Goal: Task Accomplishment & Management: Manage account settings

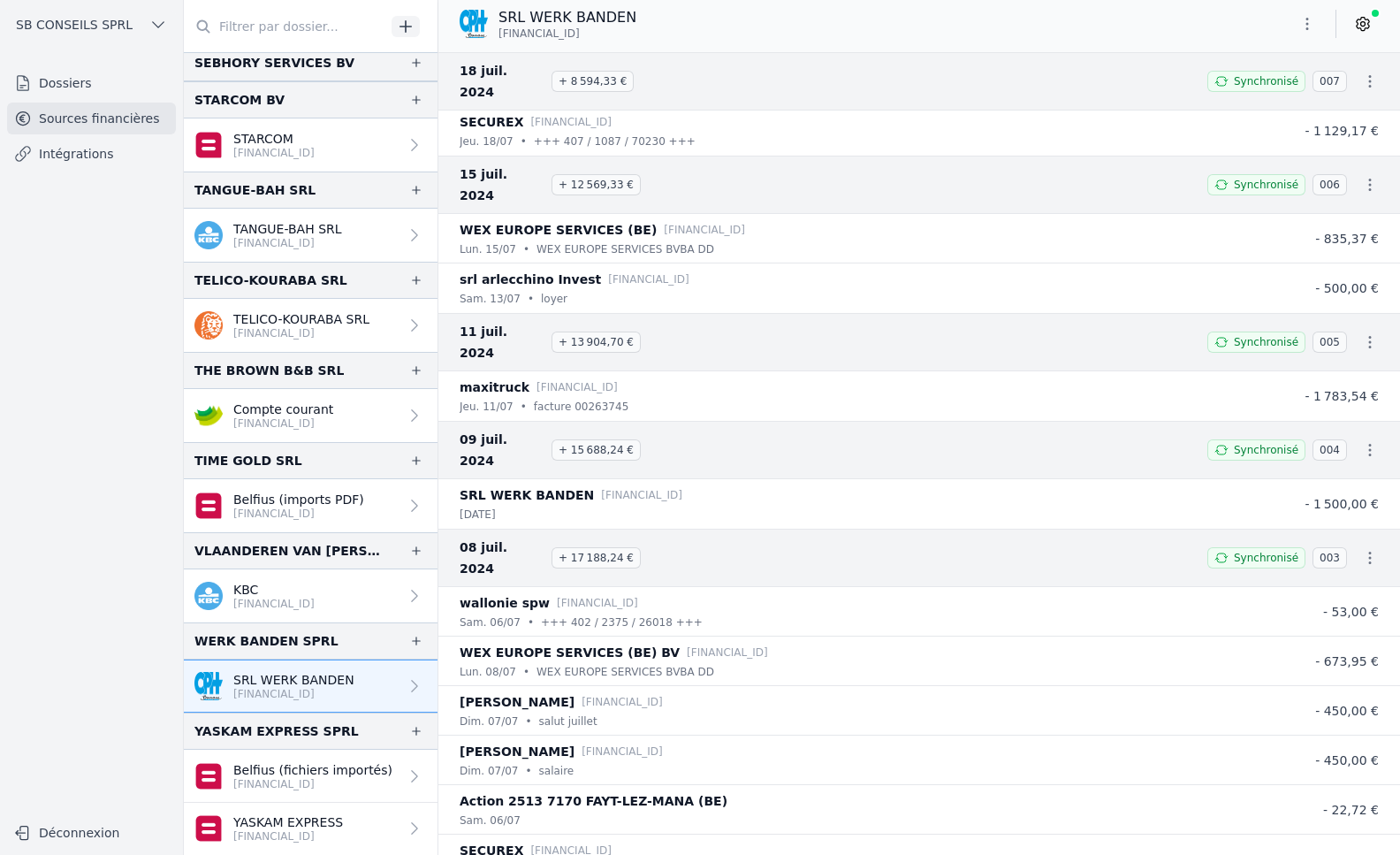
scroll to position [28155, 0]
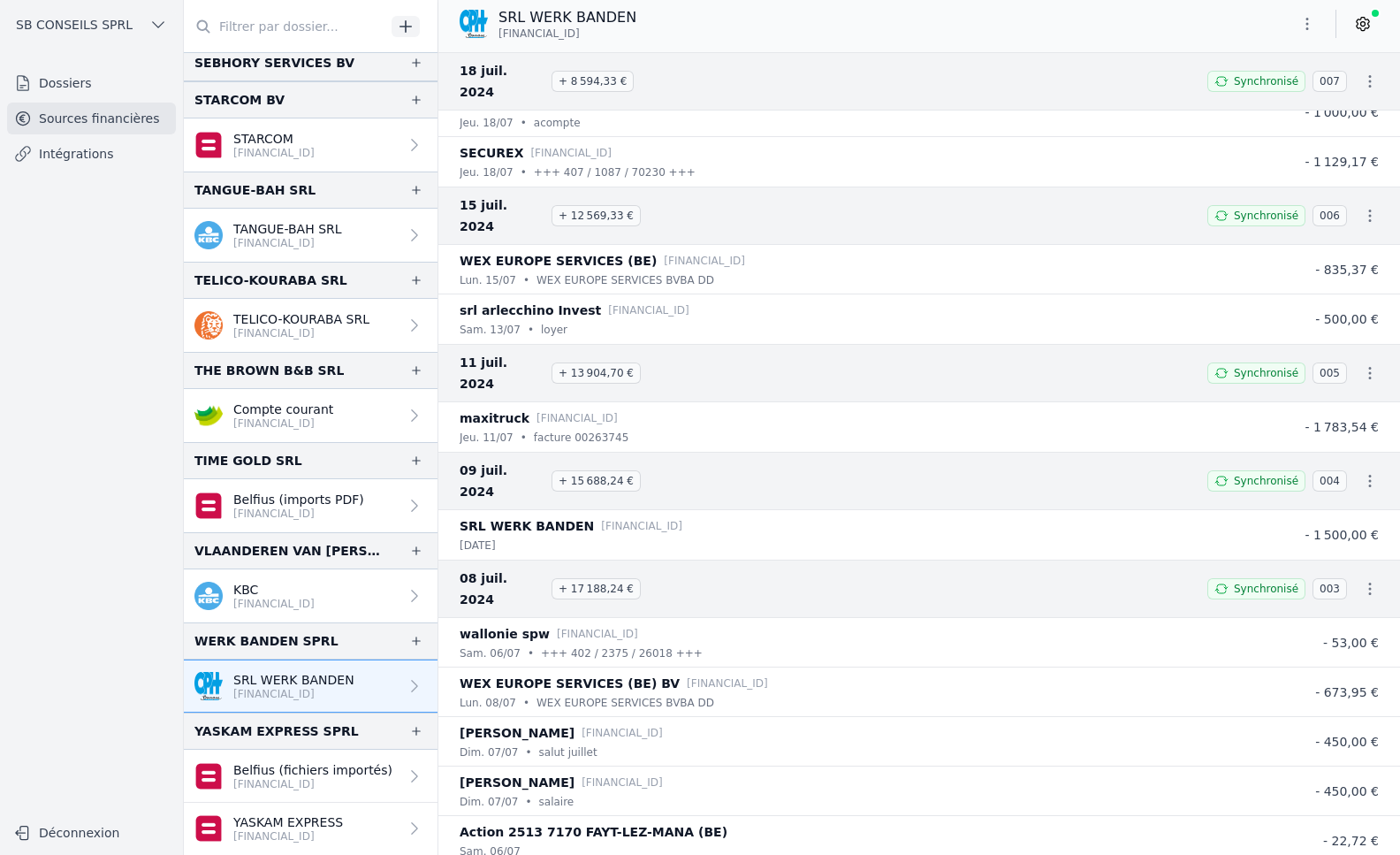
click at [357, 236] on link "TANGUE-BAH SRL [FINANCIAL_ID]" at bounding box center [311, 235] width 253 height 53
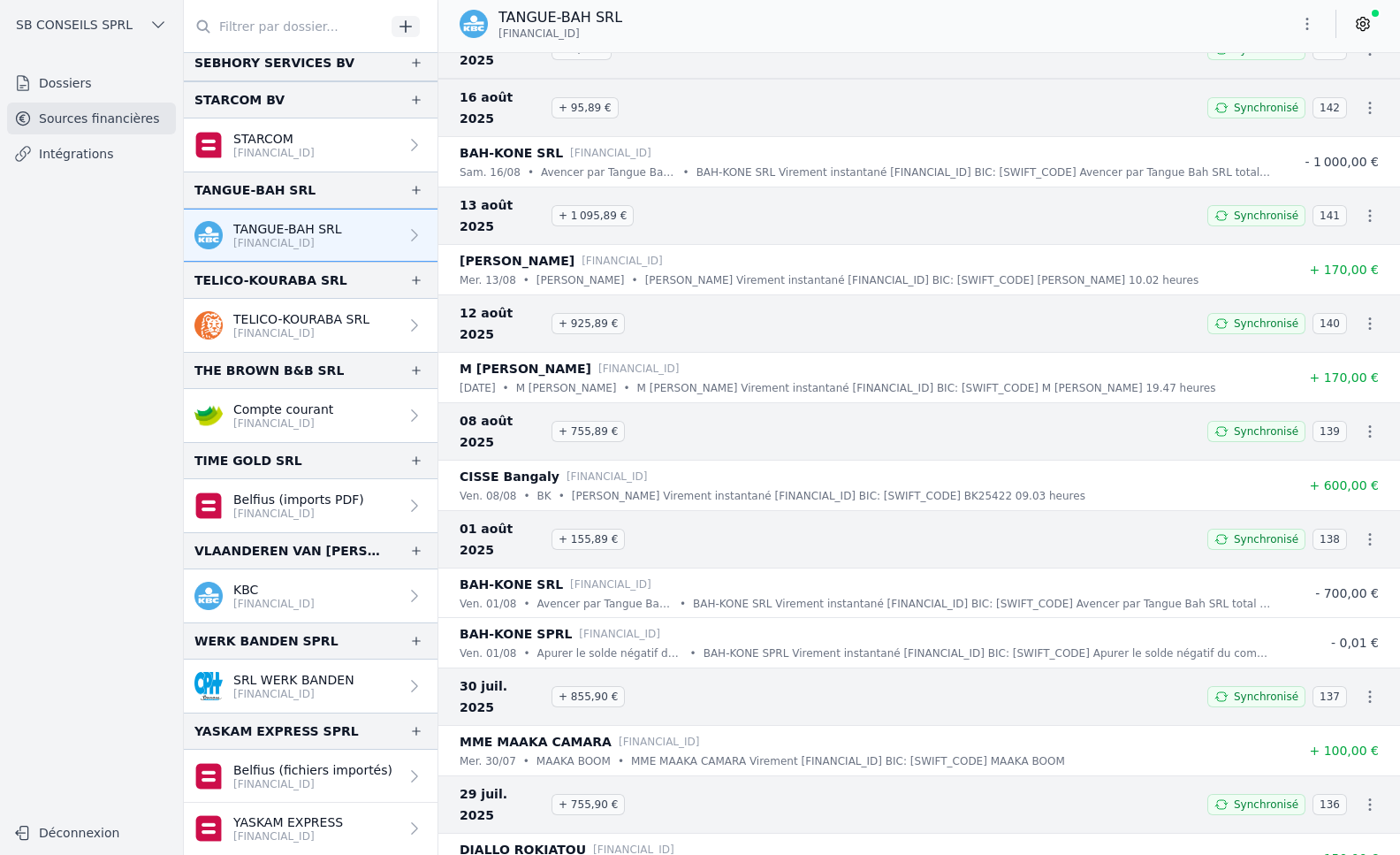
scroll to position [618, 0]
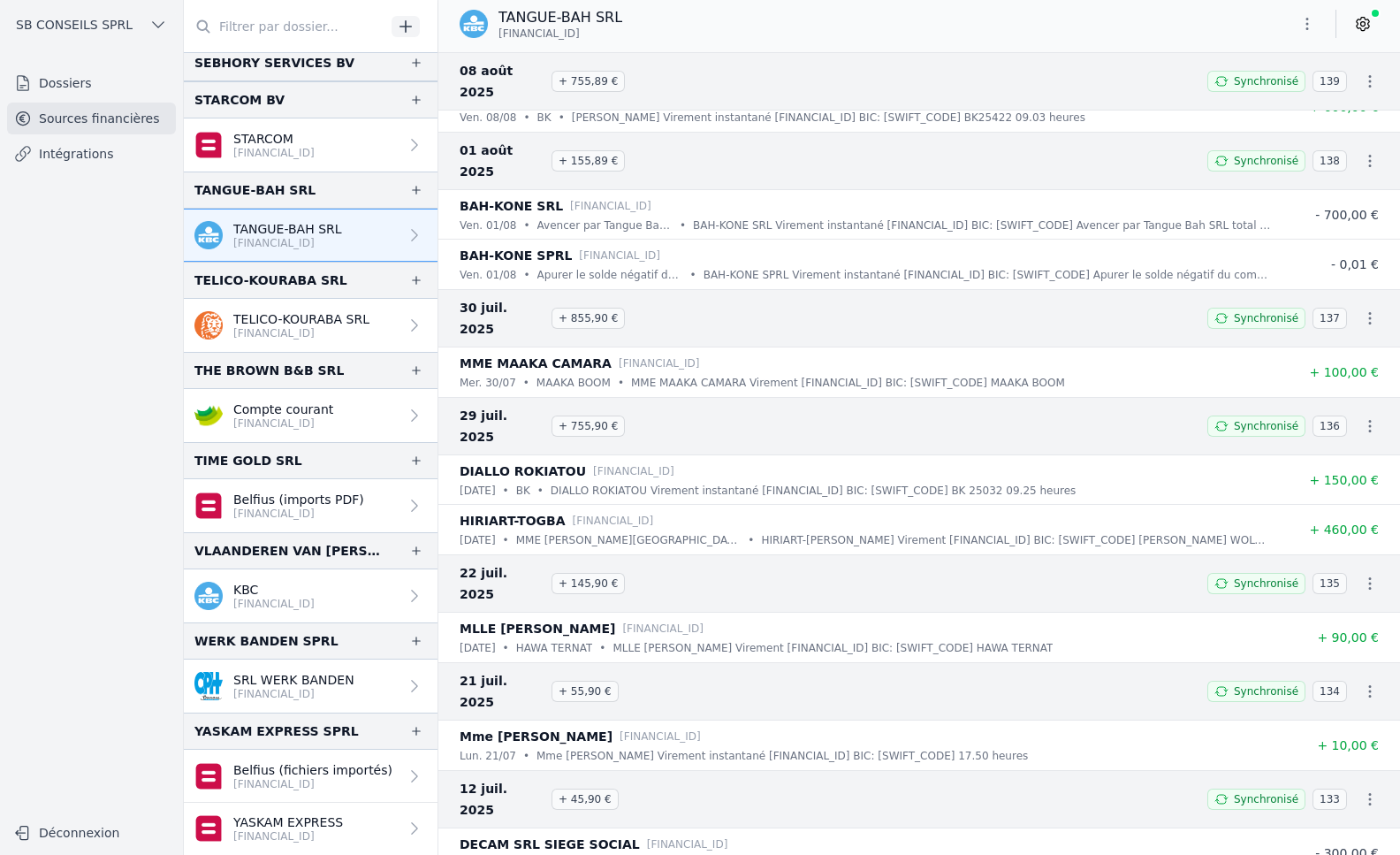
click at [1364, 18] on icon at bounding box center [1363, 24] width 12 height 13
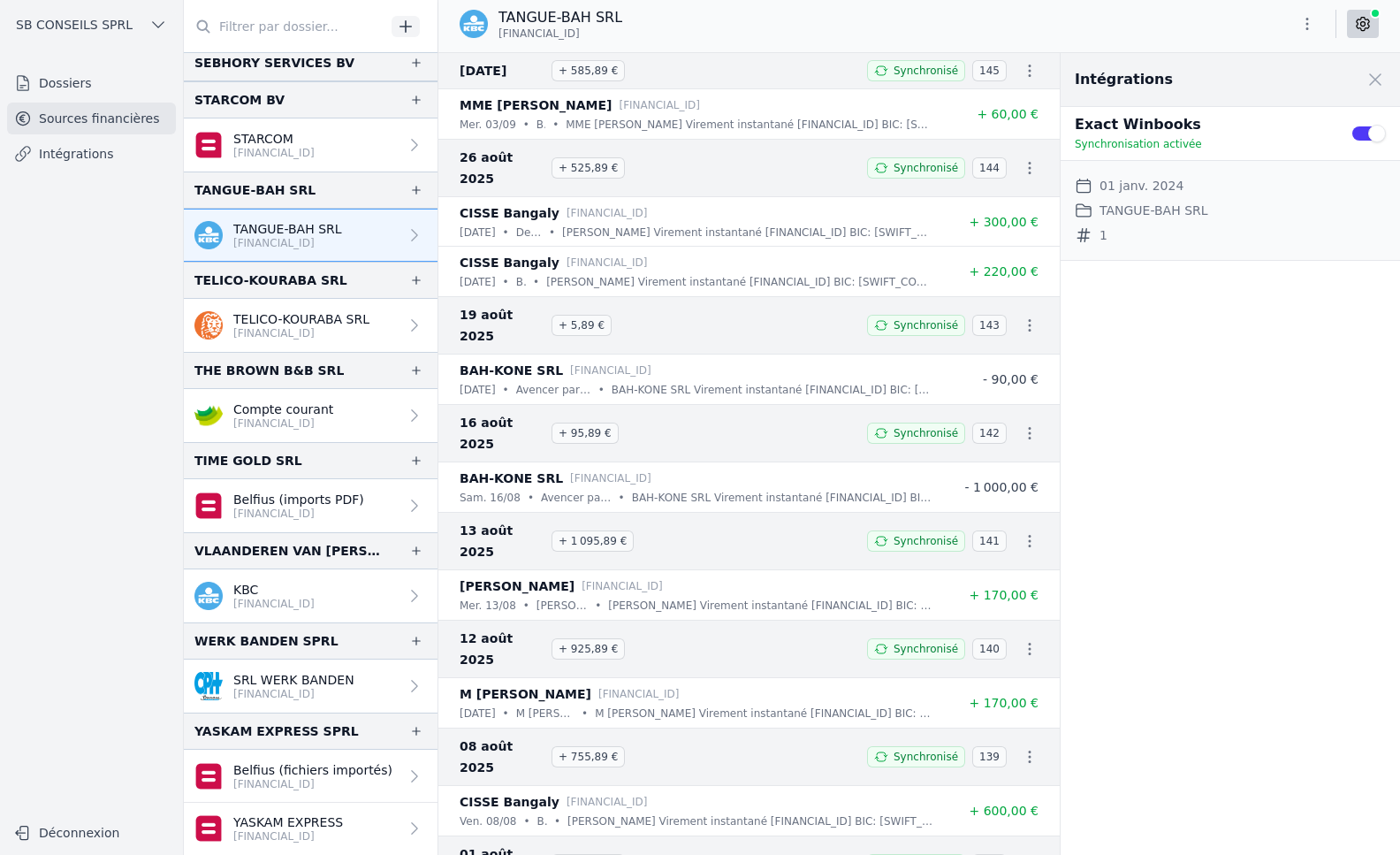
click at [1359, 135] on button "Use setting" at bounding box center [1368, 134] width 36 height 18
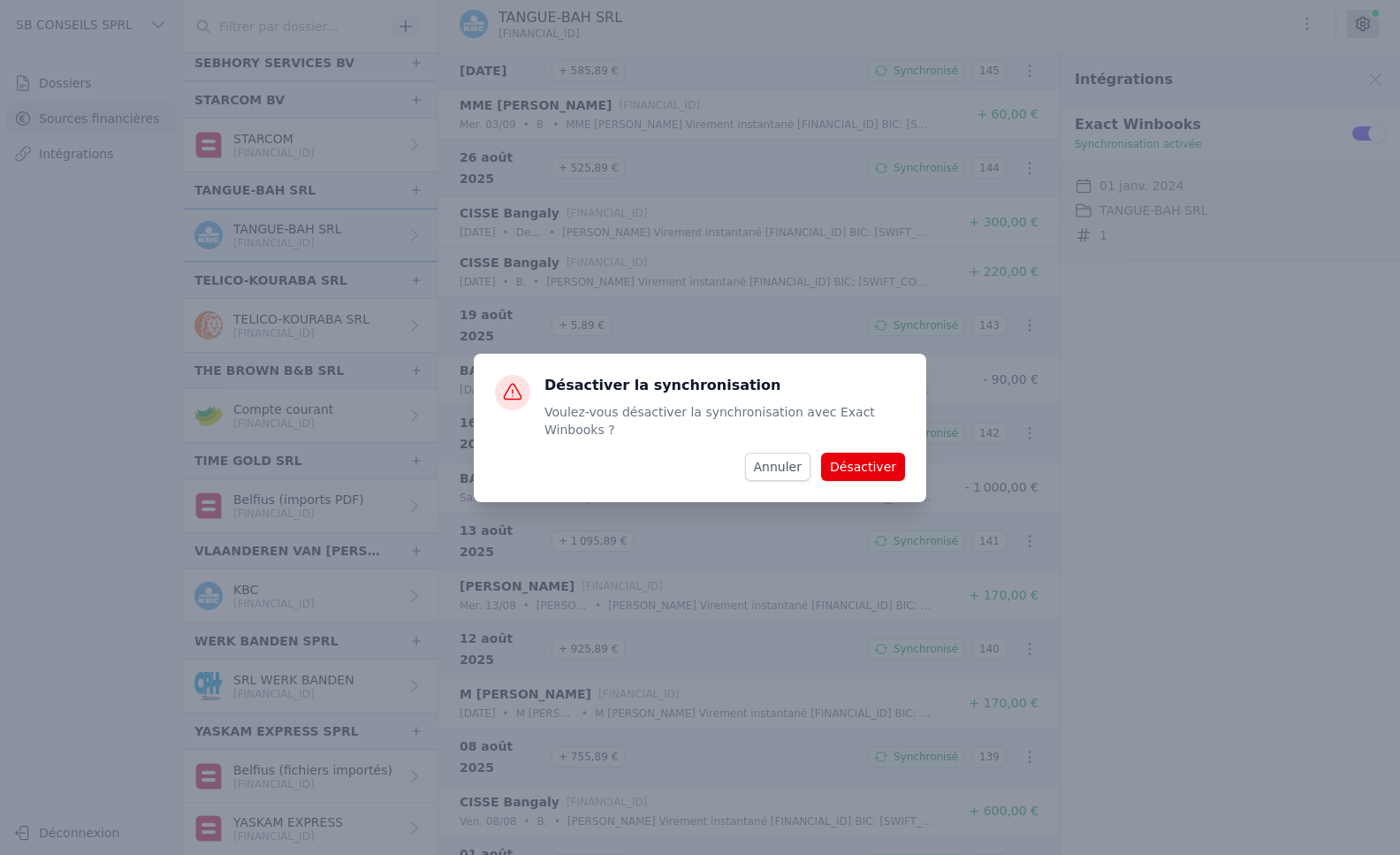
click at [852, 461] on button "Désactiver" at bounding box center [863, 467] width 84 height 29
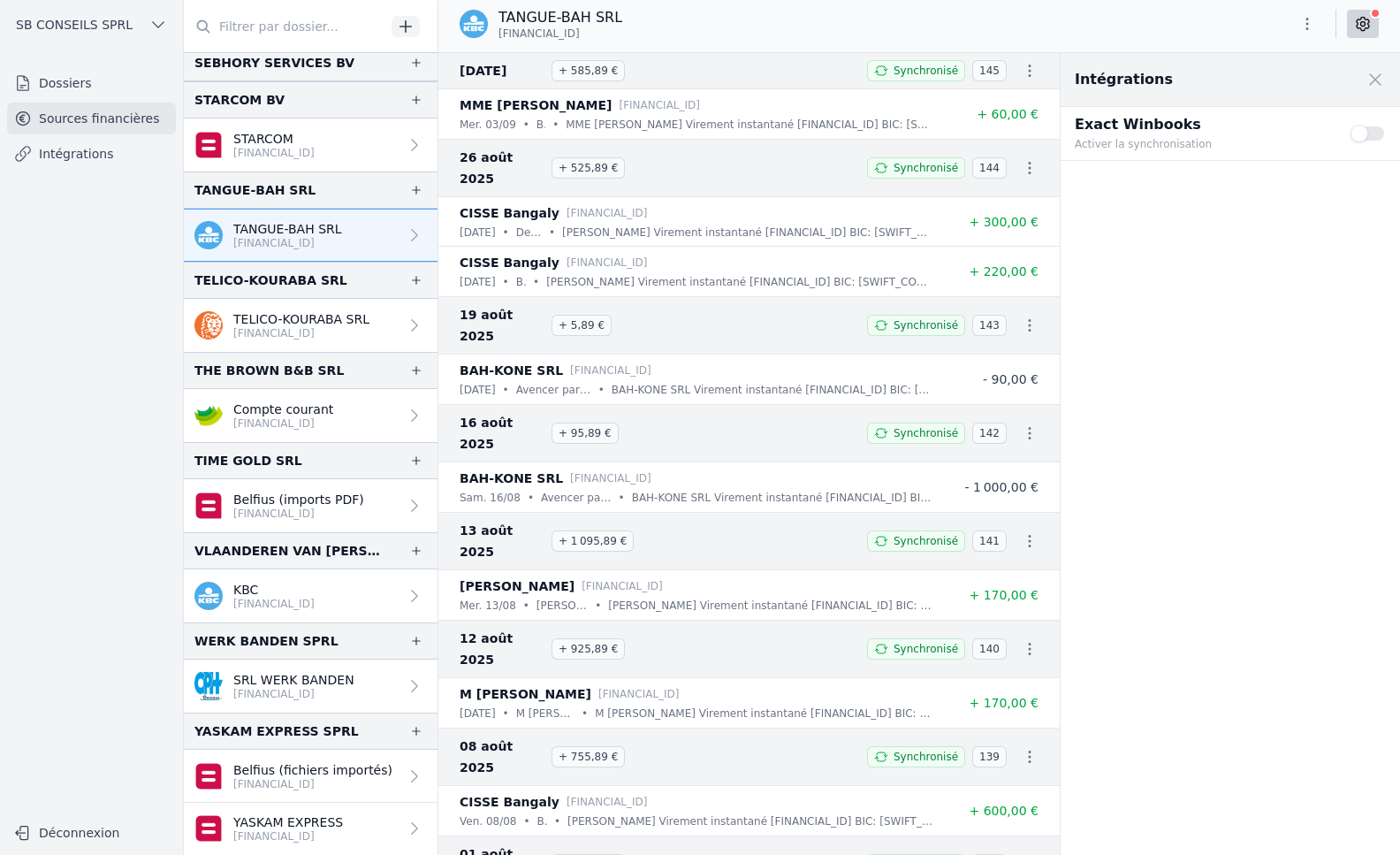
click at [1365, 132] on button "Use setting" at bounding box center [1368, 134] width 36 height 18
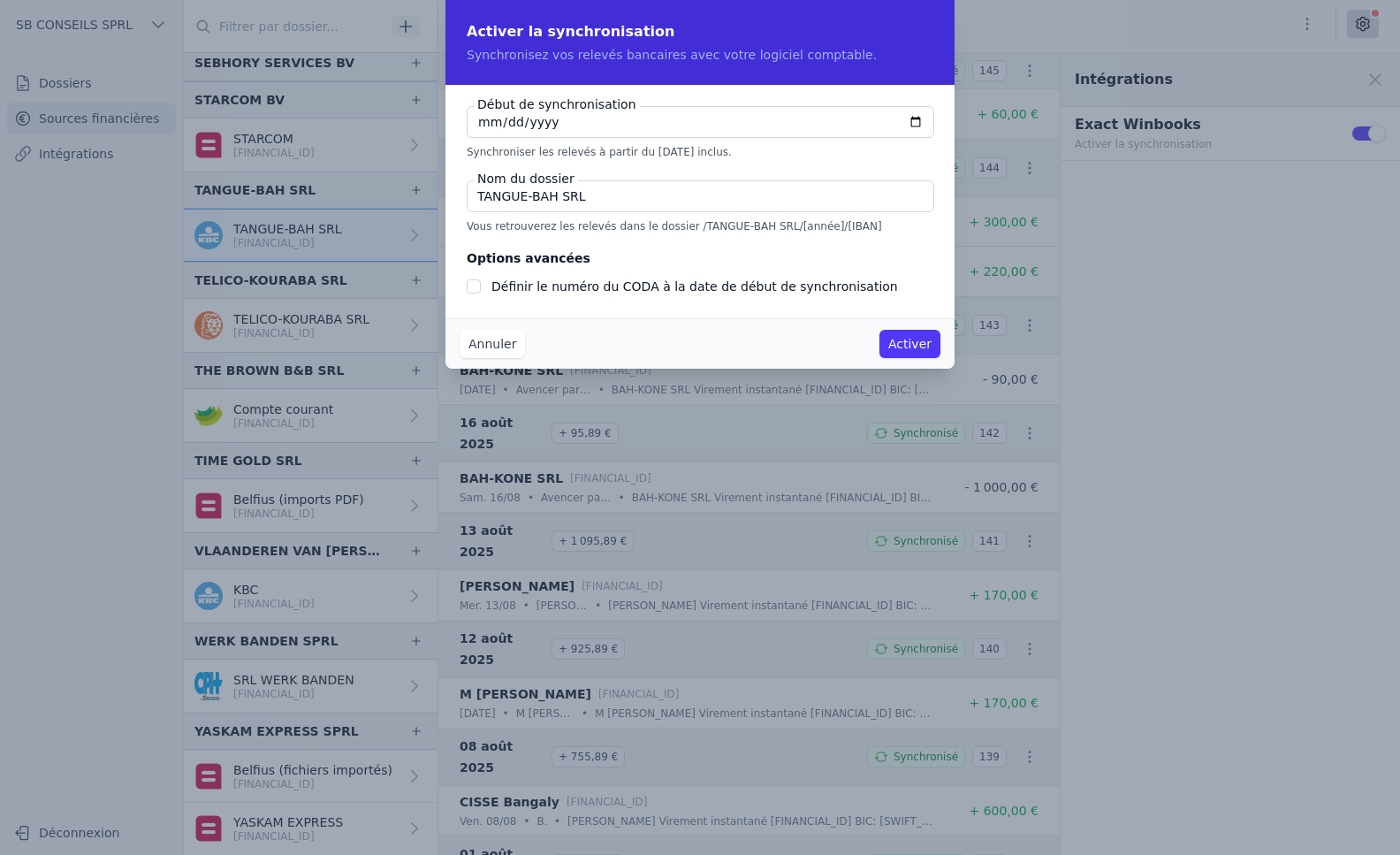
checkbox input "false"
type input "[DATE]"
click at [470, 289] on input "Définir le numéro du CODA à la date de début de synchronisation" at bounding box center [474, 286] width 14 height 14
checkbox input "true"
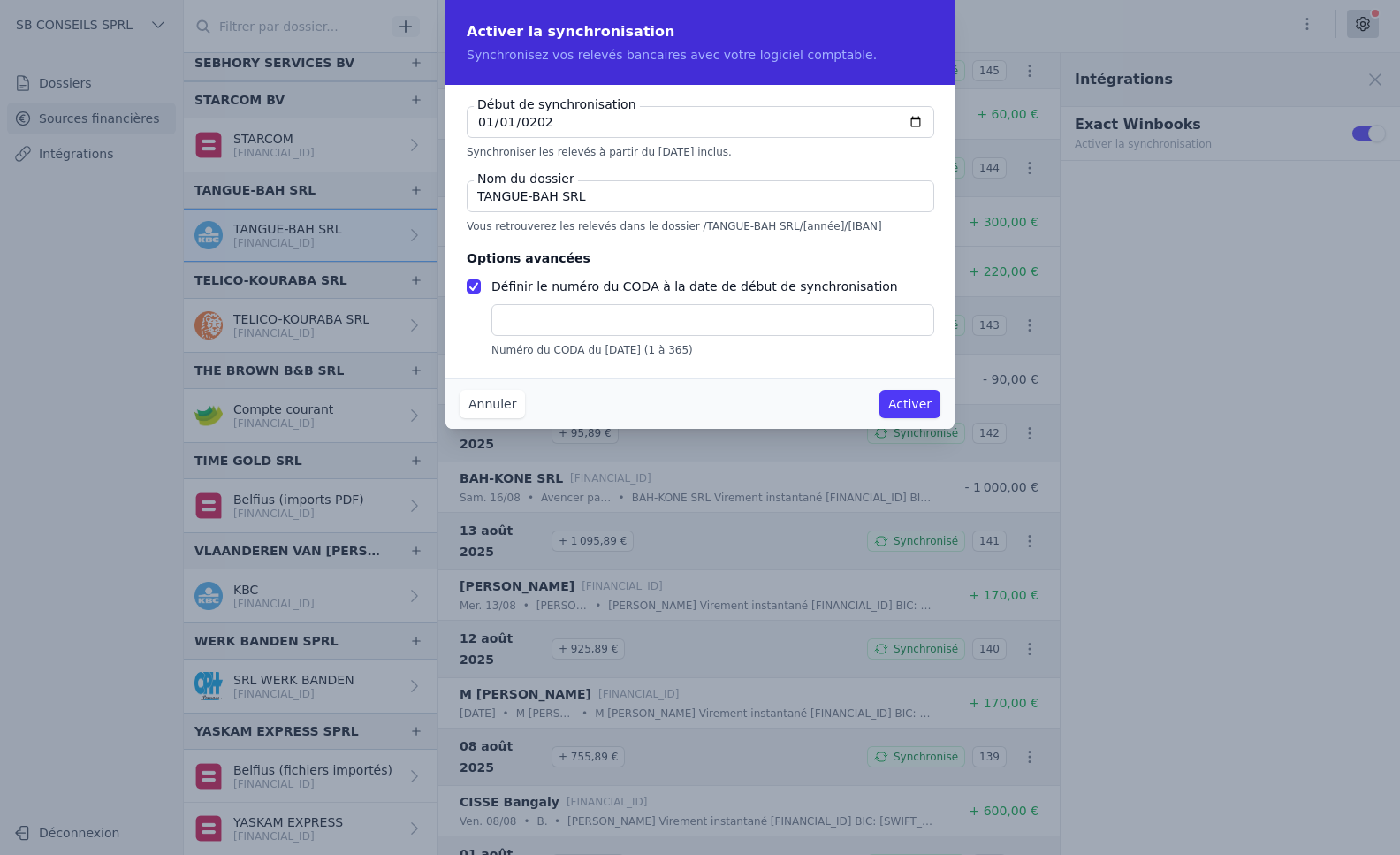
click at [512, 323] on input "text" at bounding box center [713, 320] width 443 height 32
click at [901, 406] on button "Activer" at bounding box center [909, 404] width 61 height 29
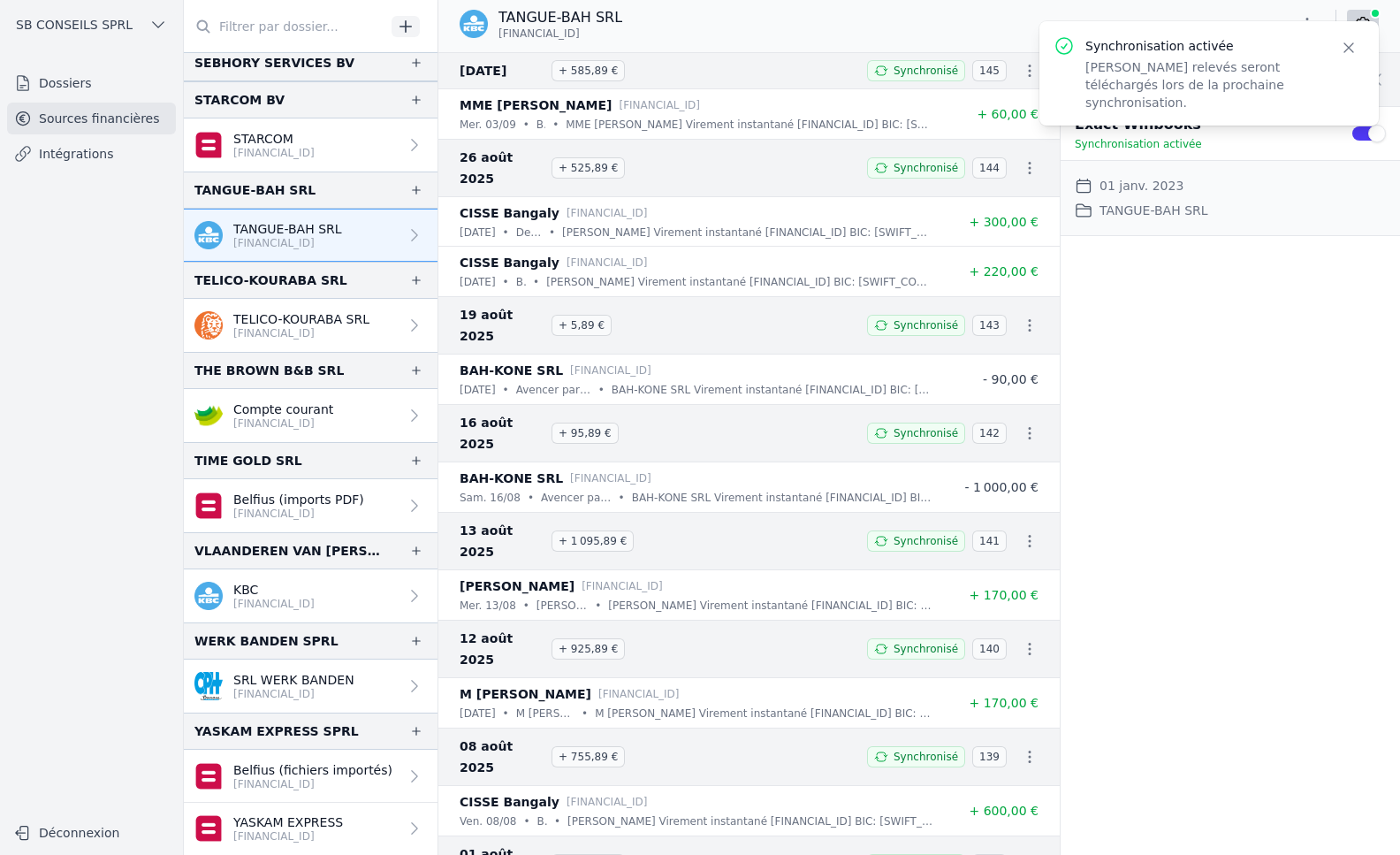
click at [1345, 51] on icon "button" at bounding box center [1348, 48] width 9 height 9
click at [70, 163] on link "Intégrations" at bounding box center [91, 154] width 169 height 32
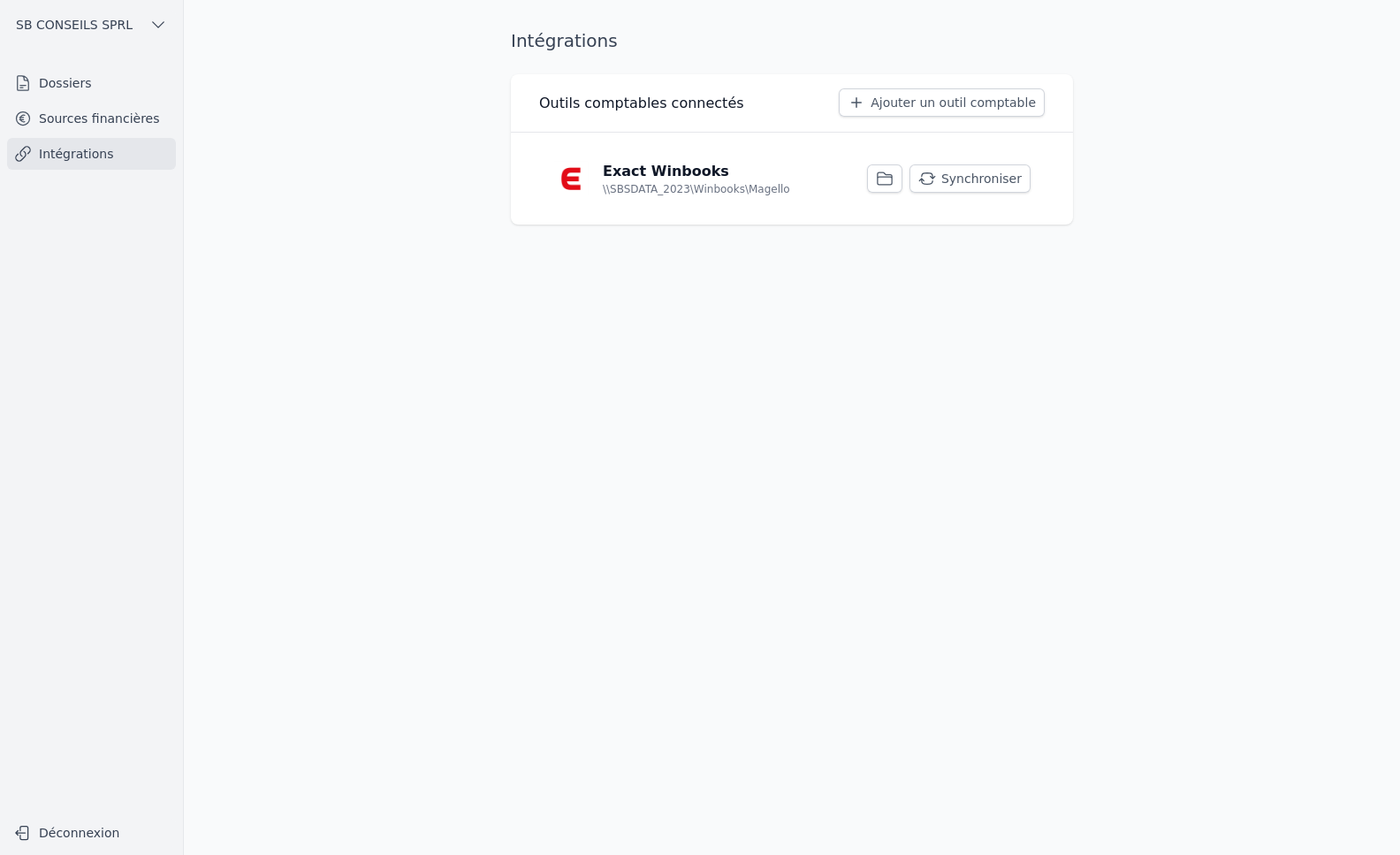
click at [990, 178] on button "Synchroniser" at bounding box center [970, 178] width 121 height 29
click at [1034, 367] on div "Intégrations Outils comptables connectés Ajouter un outil comptable Exact Winbo…" at bounding box center [791, 428] width 618 height 798
click at [52, 121] on link "Sources financières" at bounding box center [91, 119] width 169 height 32
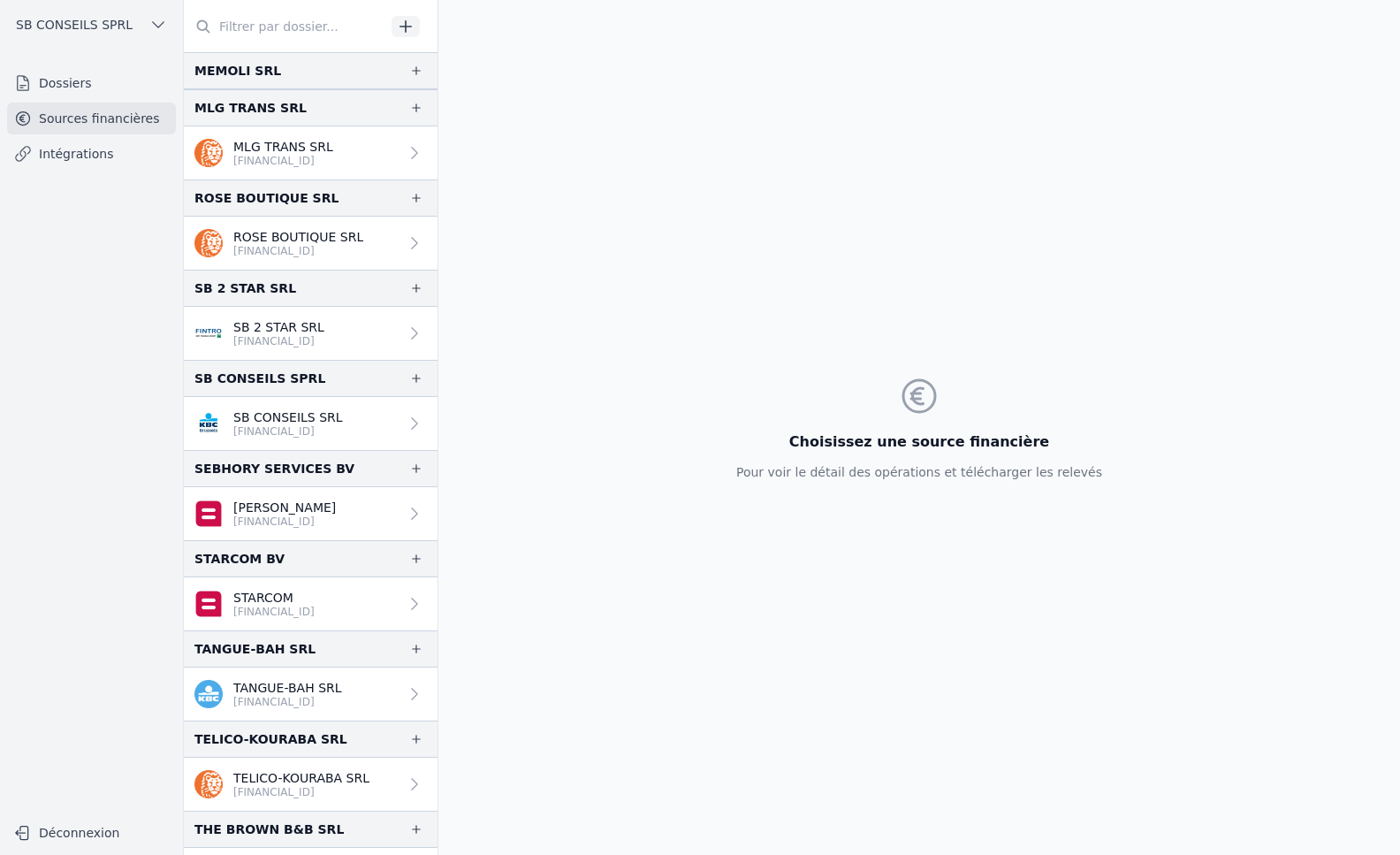
scroll to position [3182, 0]
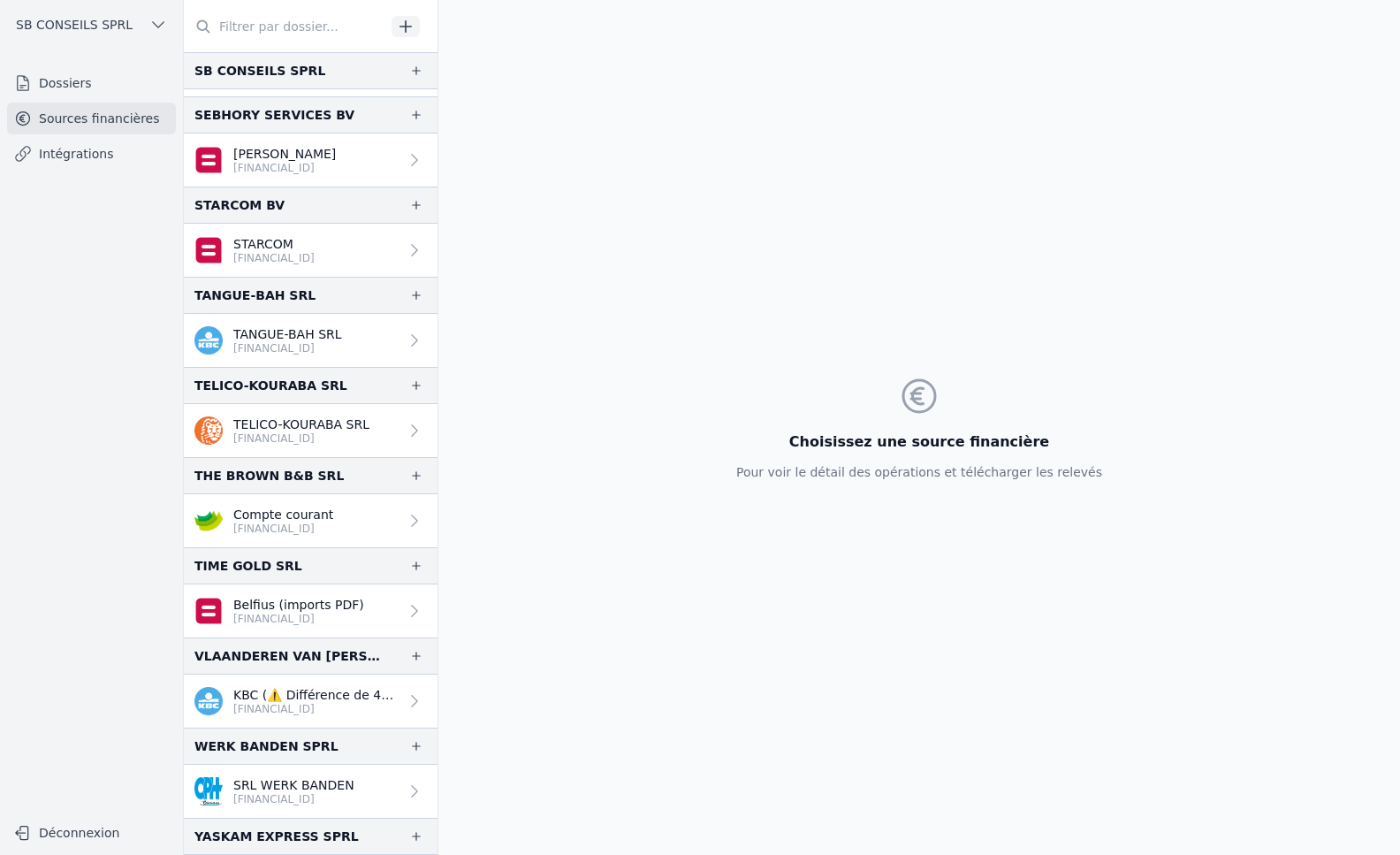
click at [329, 338] on p "TANGUE-BAH SRL" at bounding box center [287, 334] width 109 height 18
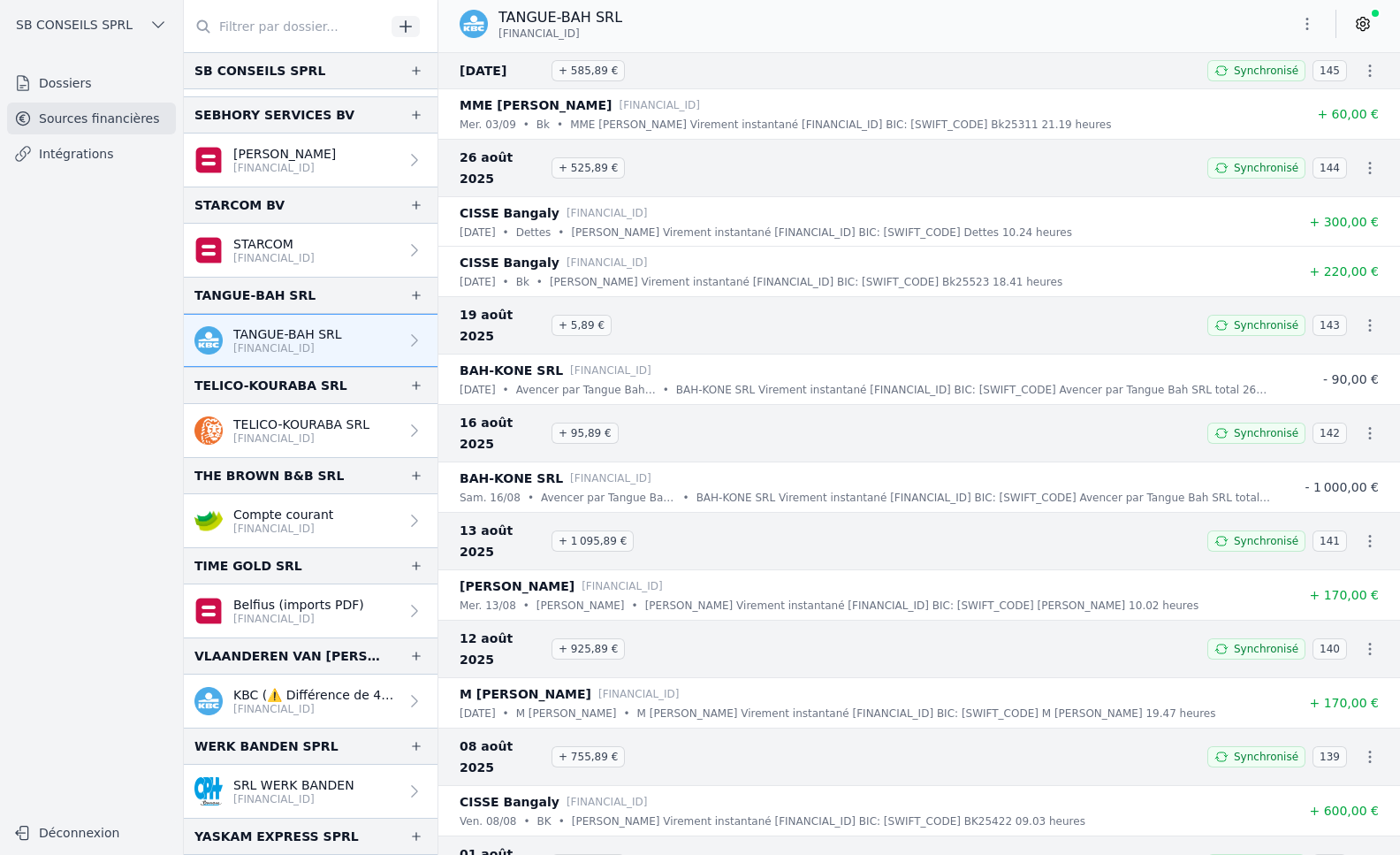
click at [365, 338] on link "TANGUE-BAH SRL [FINANCIAL_ID]" at bounding box center [311, 340] width 253 height 53
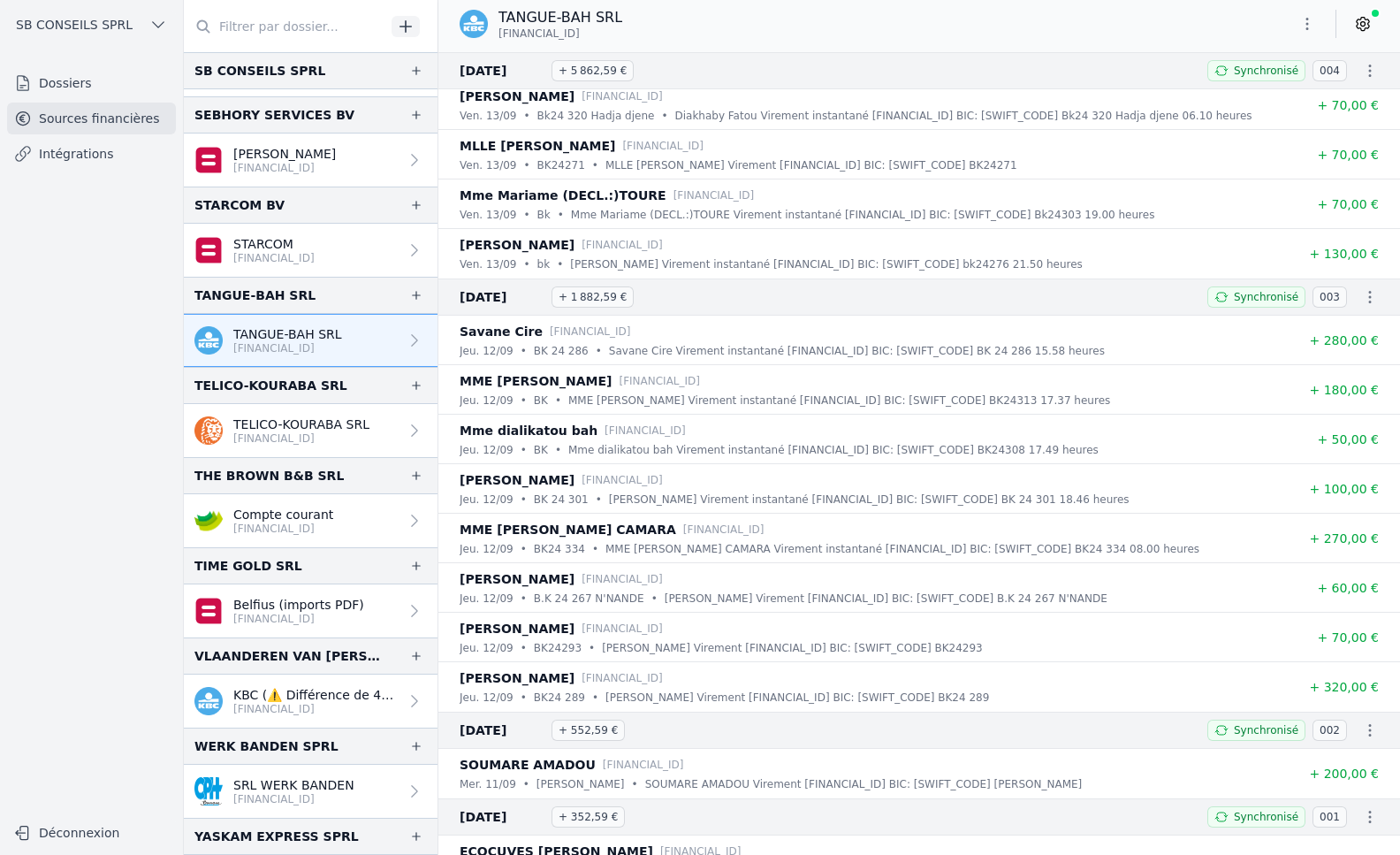
scroll to position [36897, 0]
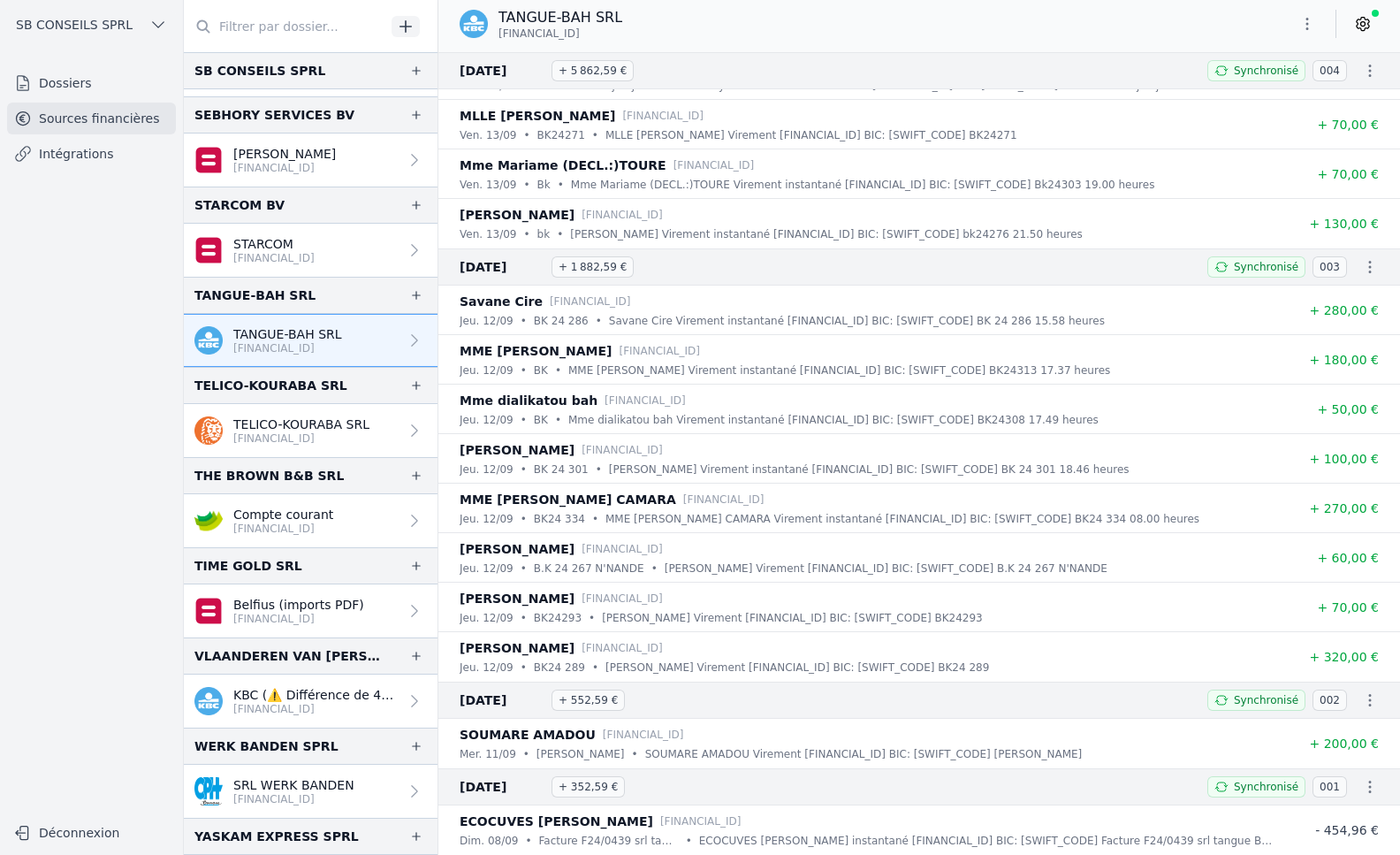
click at [344, 708] on p "[FINANCIAL_ID]" at bounding box center [315, 709] width 165 height 14
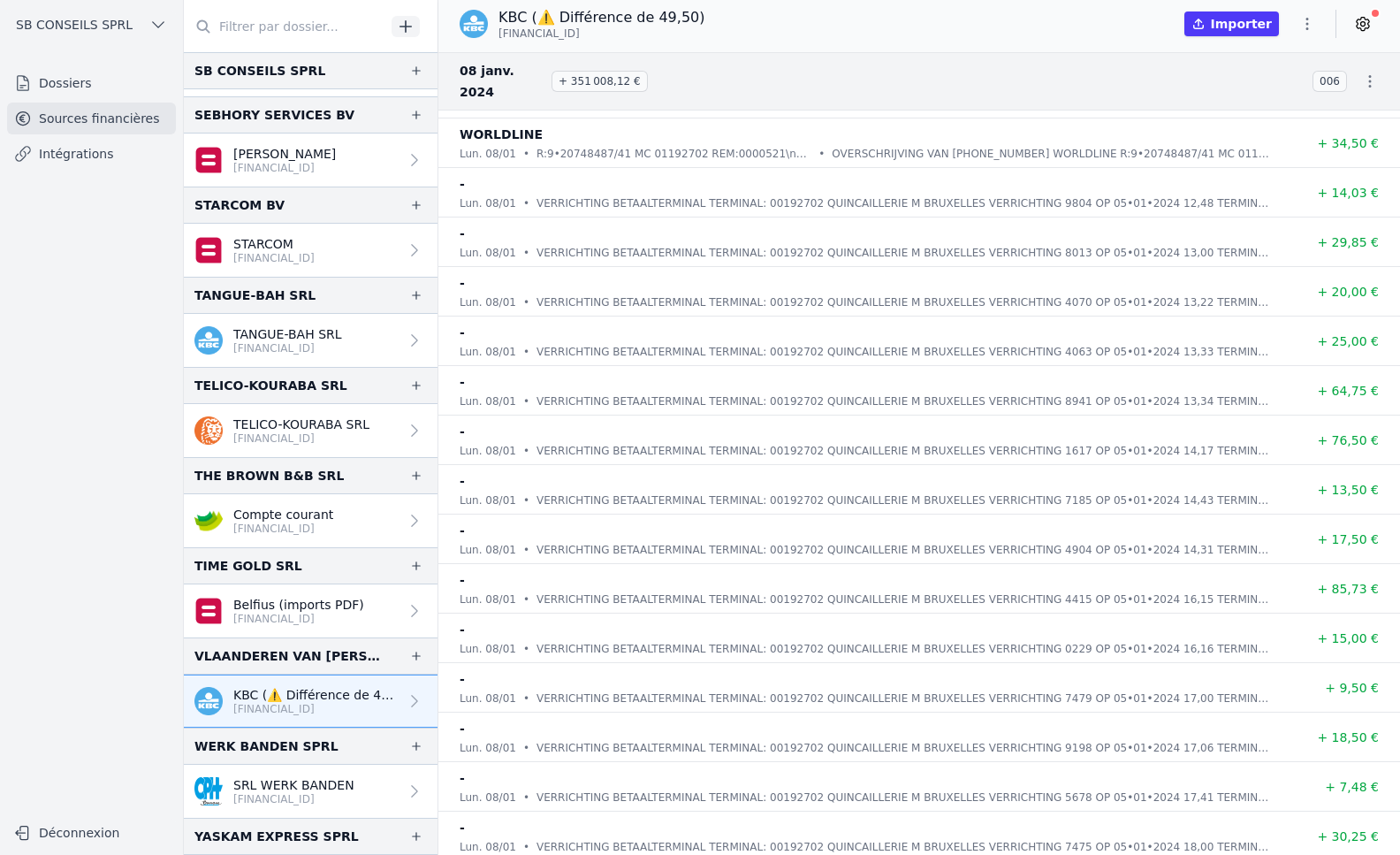
scroll to position [153708, 0]
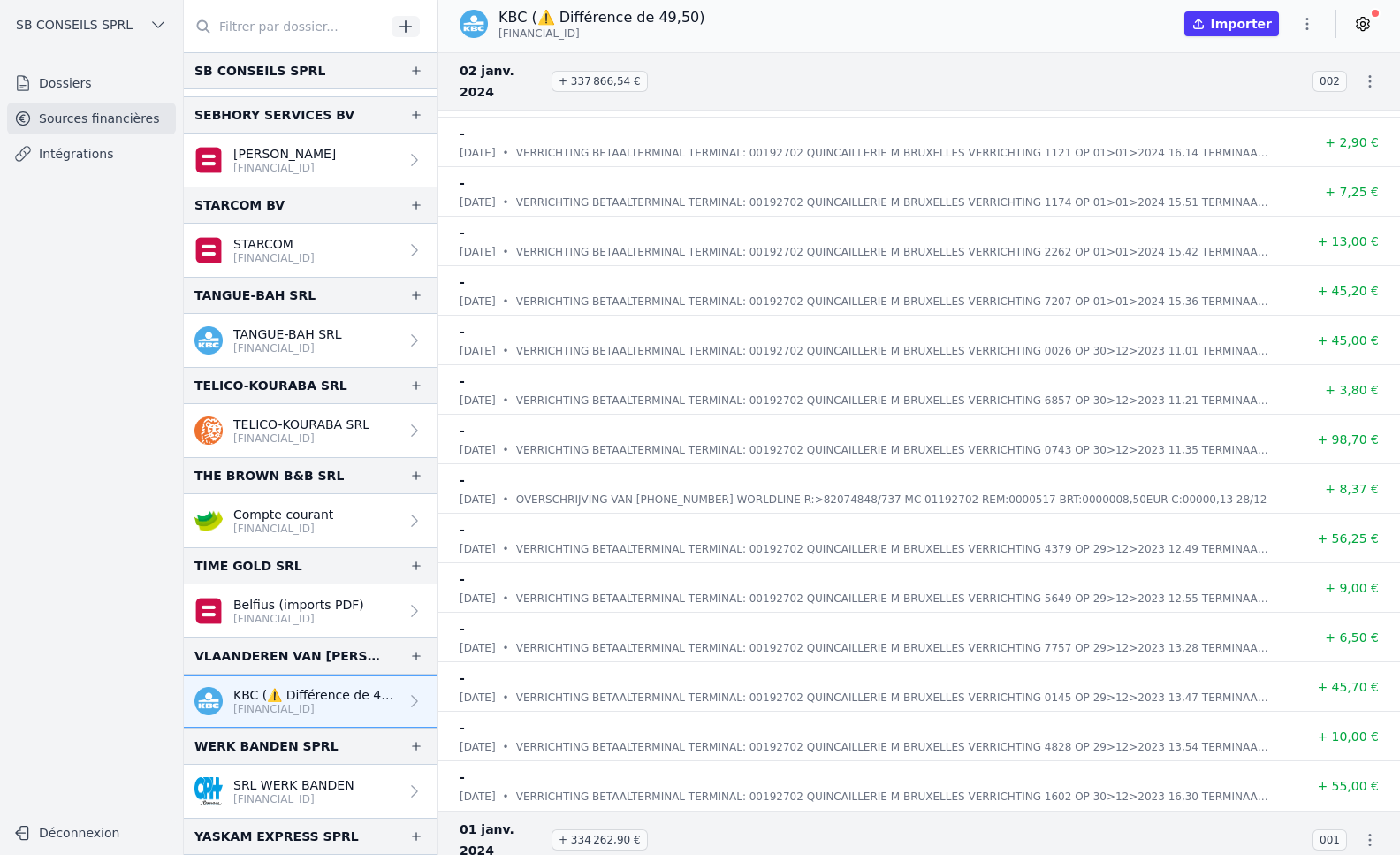
click at [371, 701] on p "KBC (⚠️ Différence de 49,50)" at bounding box center [315, 694] width 165 height 18
click at [83, 89] on link "Dossiers" at bounding box center [91, 83] width 169 height 32
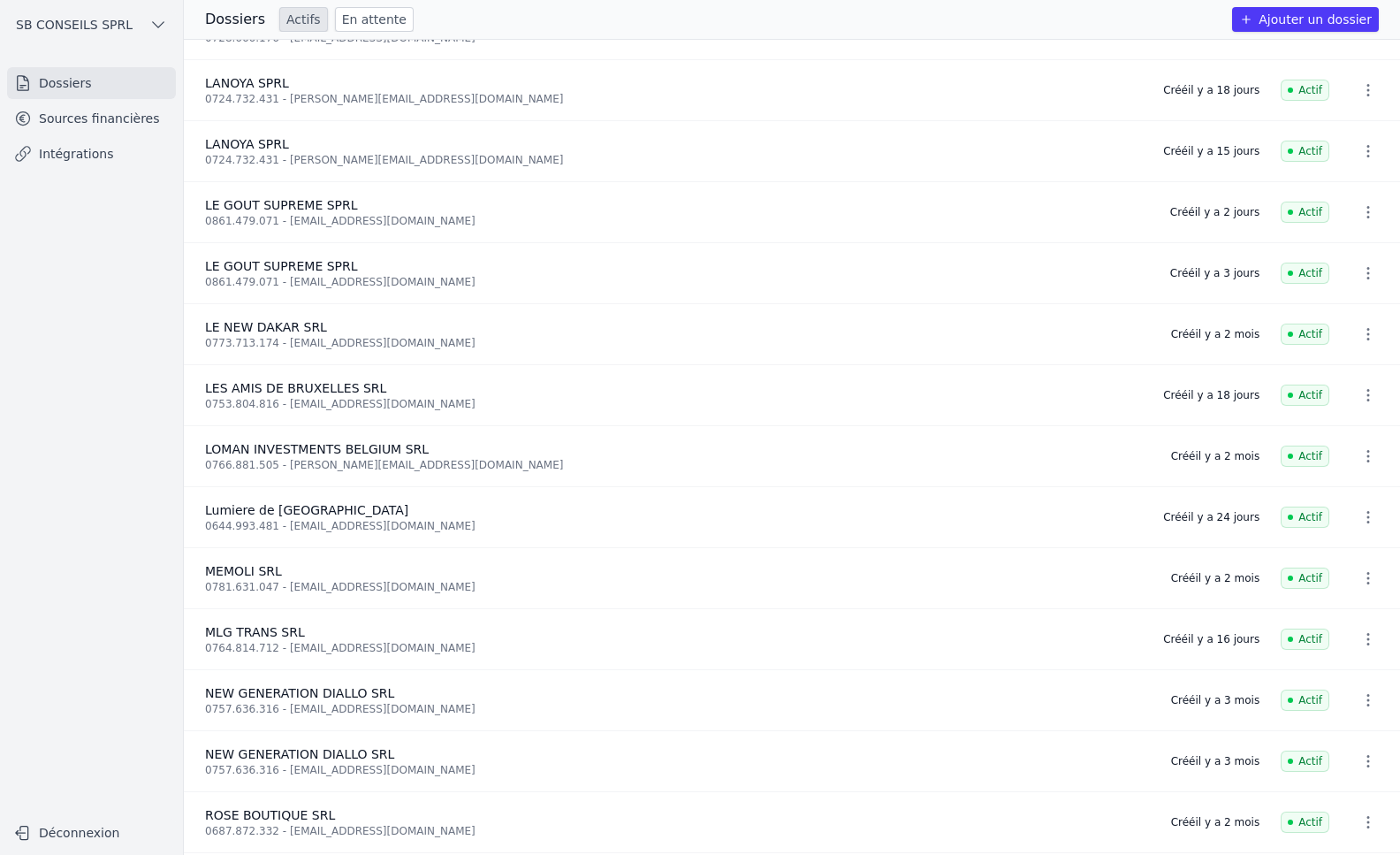
scroll to position [1412, 0]
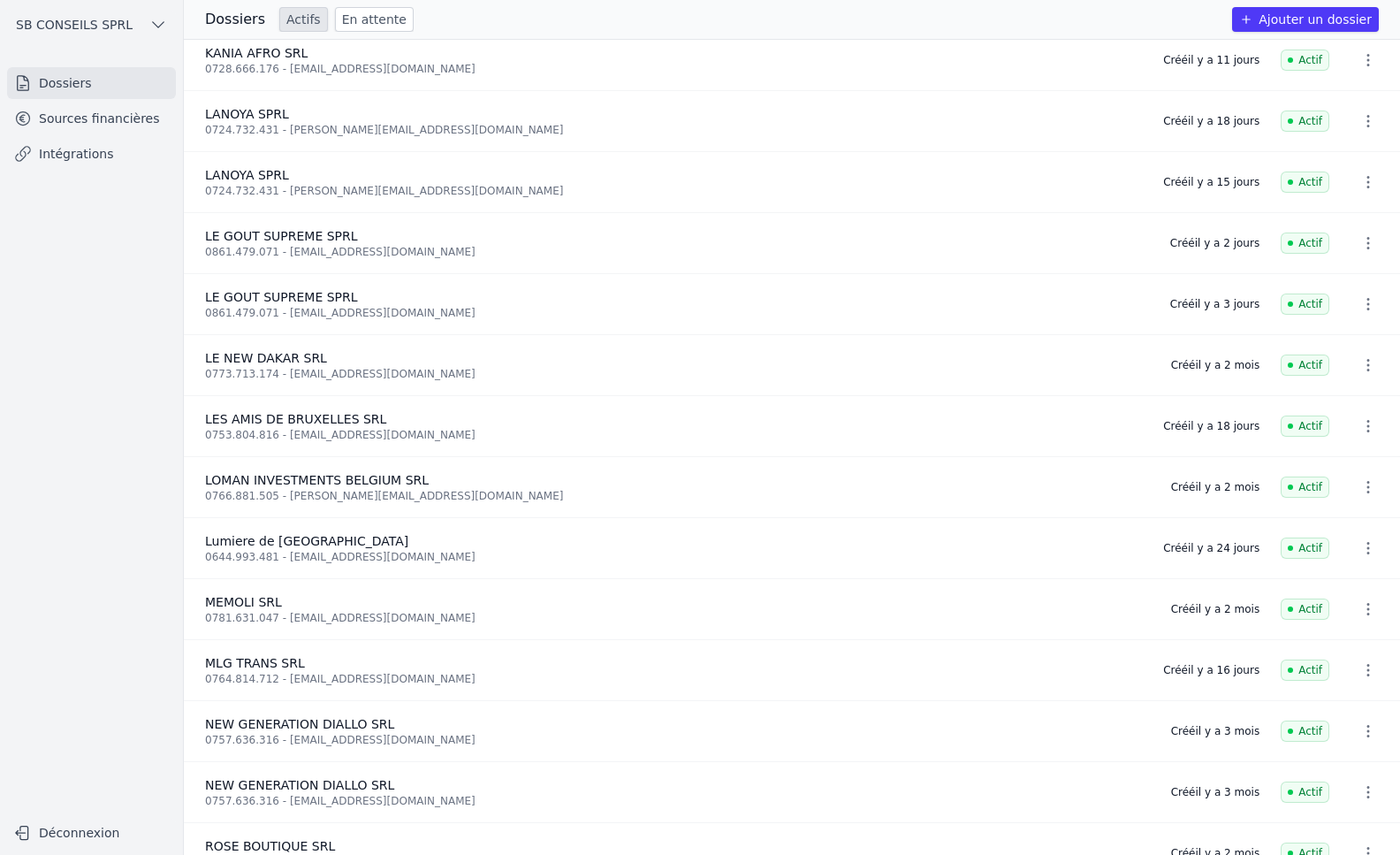
click at [1365, 186] on icon "button" at bounding box center [1368, 182] width 18 height 18
click at [372, 167] on div at bounding box center [700, 428] width 1400 height 855
click at [295, 176] on div "LANOYA SPRL" at bounding box center [674, 175] width 937 height 18
click at [254, 181] on span "LANOYA SPRL" at bounding box center [247, 175] width 84 height 14
